Goal: Find specific page/section: Find specific page/section

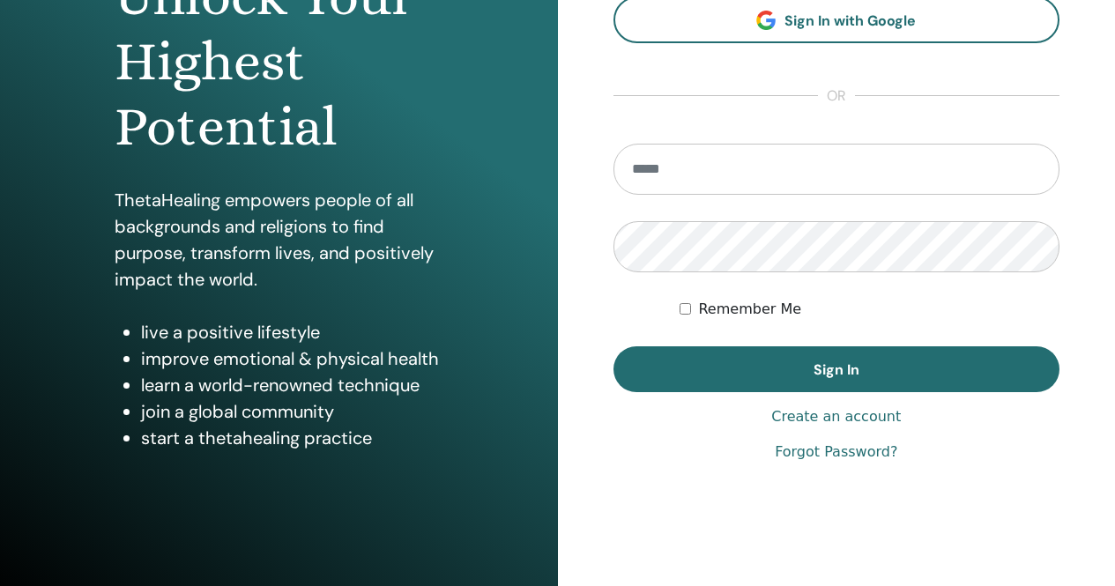
scroll to position [260, 0]
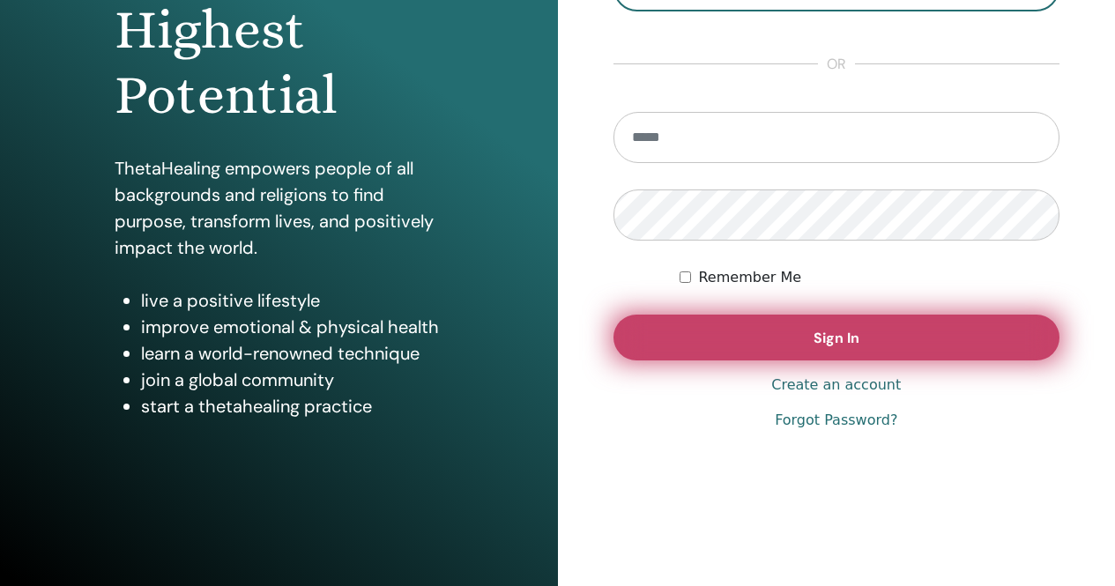
type input "**********"
click at [858, 330] on span "Sign In" at bounding box center [836, 338] width 46 height 19
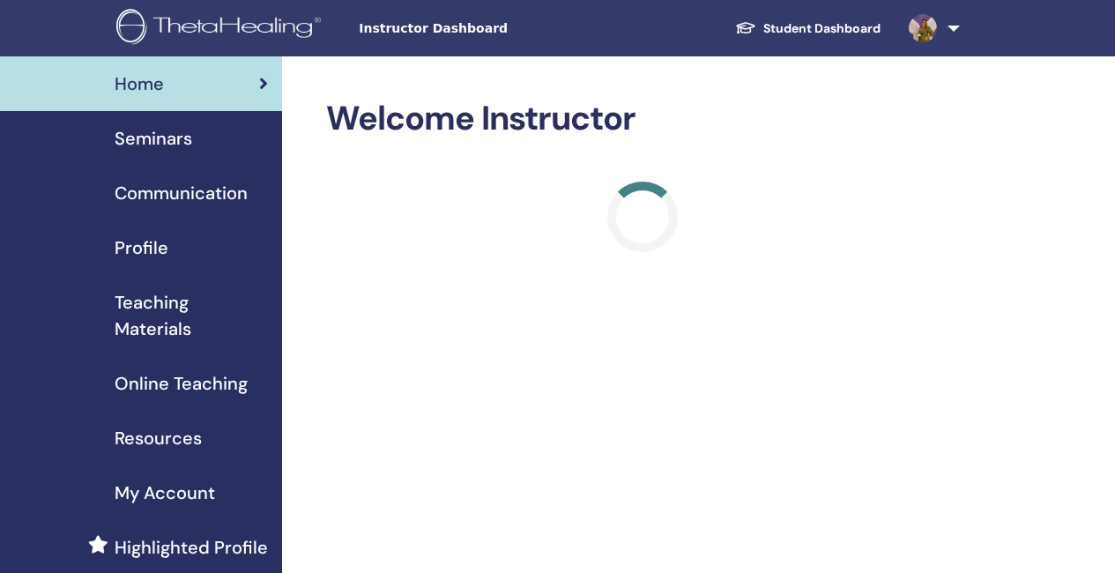
click at [183, 145] on span "Seminars" at bounding box center [154, 138] width 78 height 26
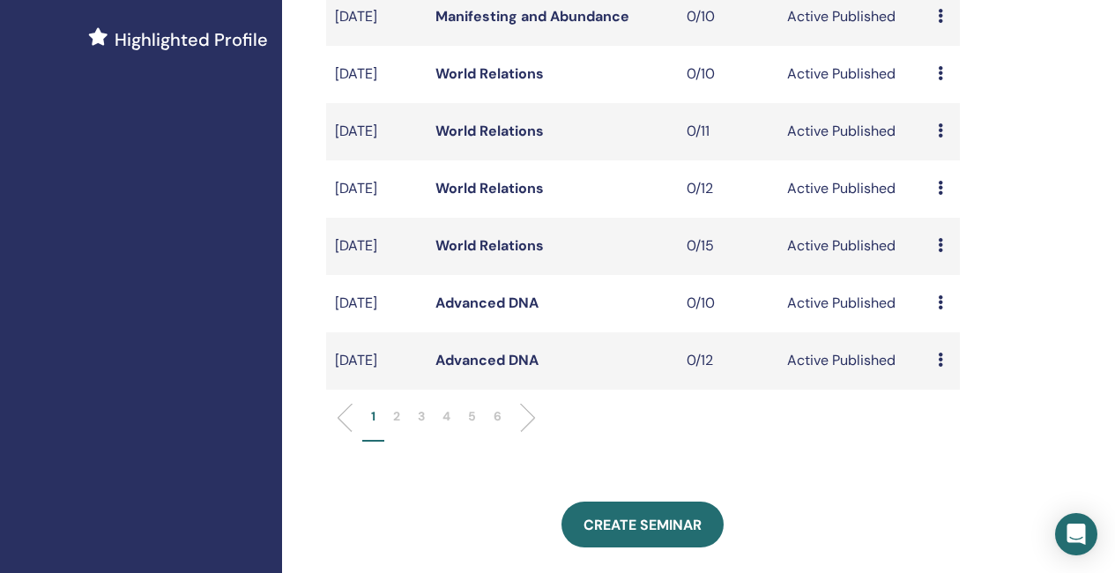
scroll to position [529, 0]
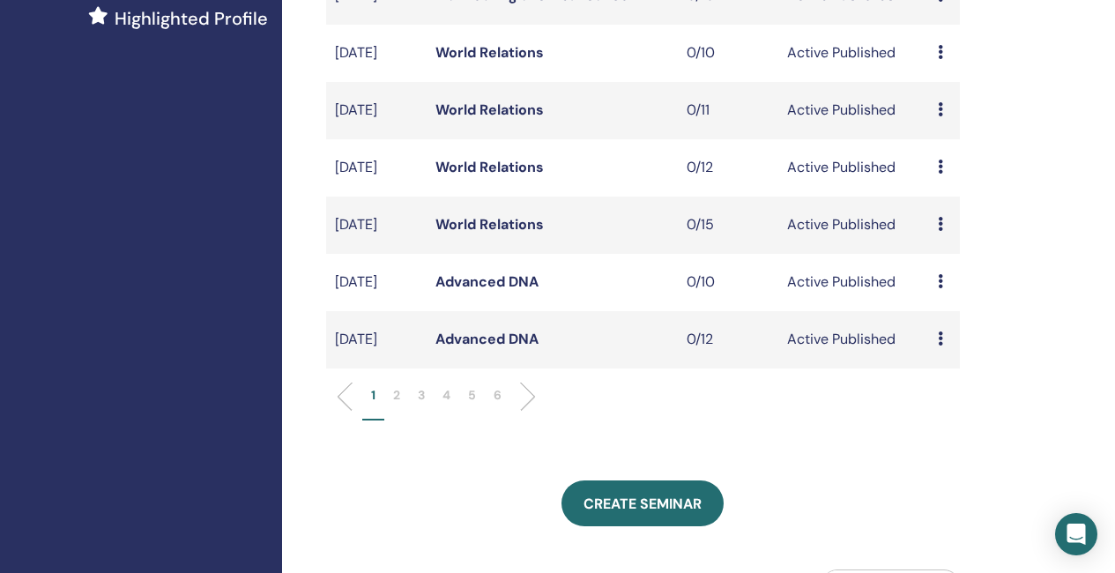
click at [389, 420] on li "2" at bounding box center [396, 403] width 25 height 34
